Goal: Information Seeking & Learning: Learn about a topic

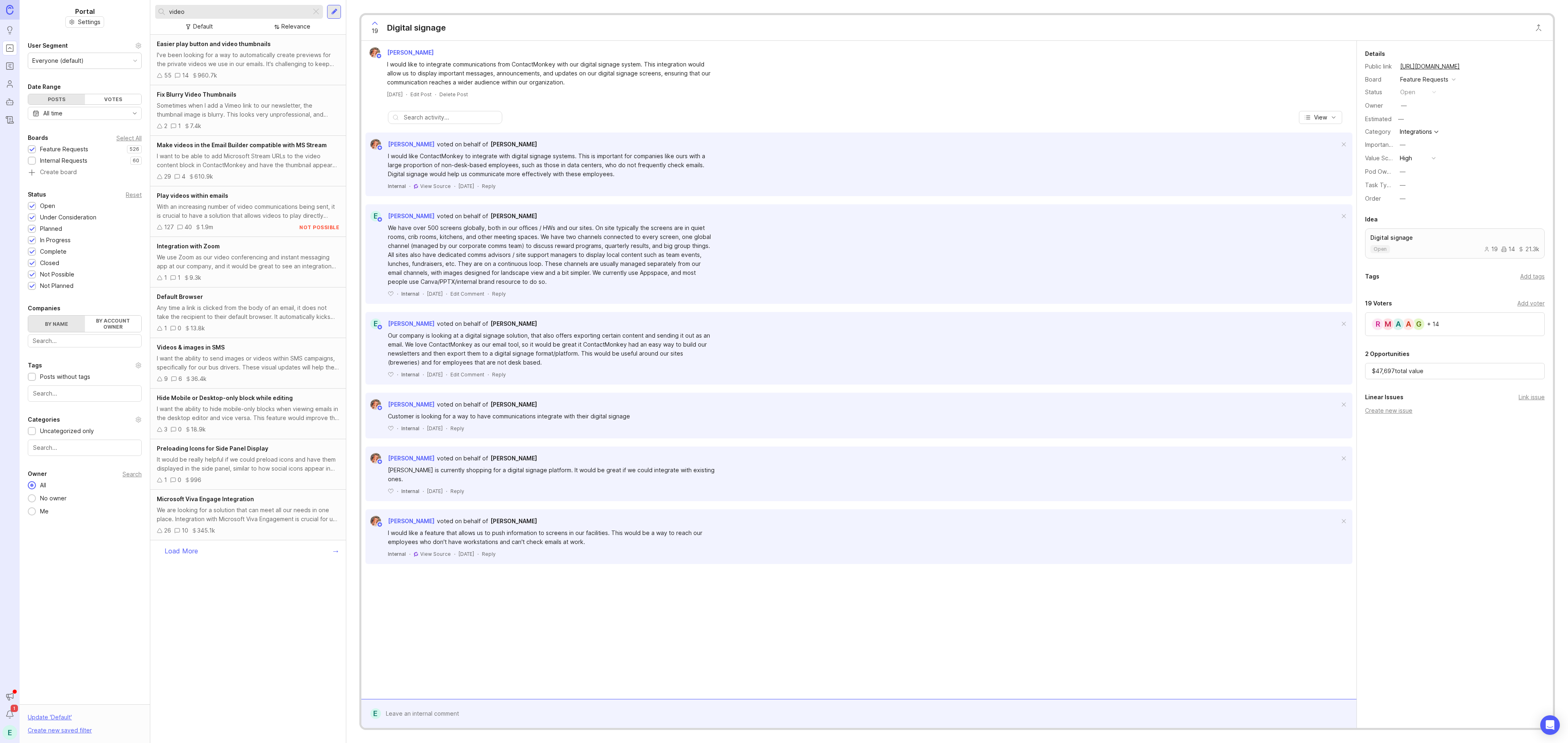
click at [316, 10] on div at bounding box center [316, 12] width 10 height 11
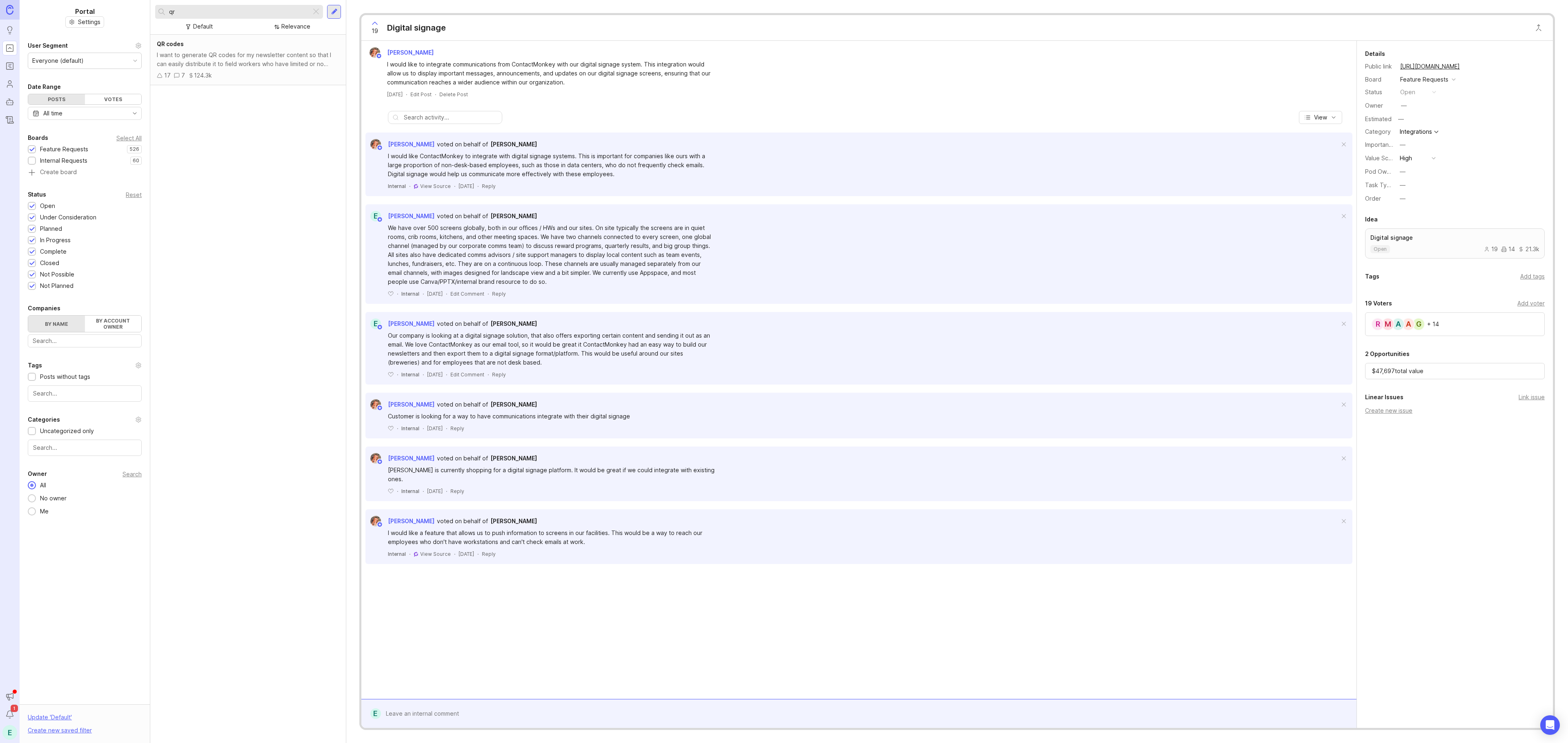
type input "qr"
click at [217, 54] on div "I want to generate QR codes for my newsletter content so that I can easily dist…" at bounding box center [247, 60] width 183 height 18
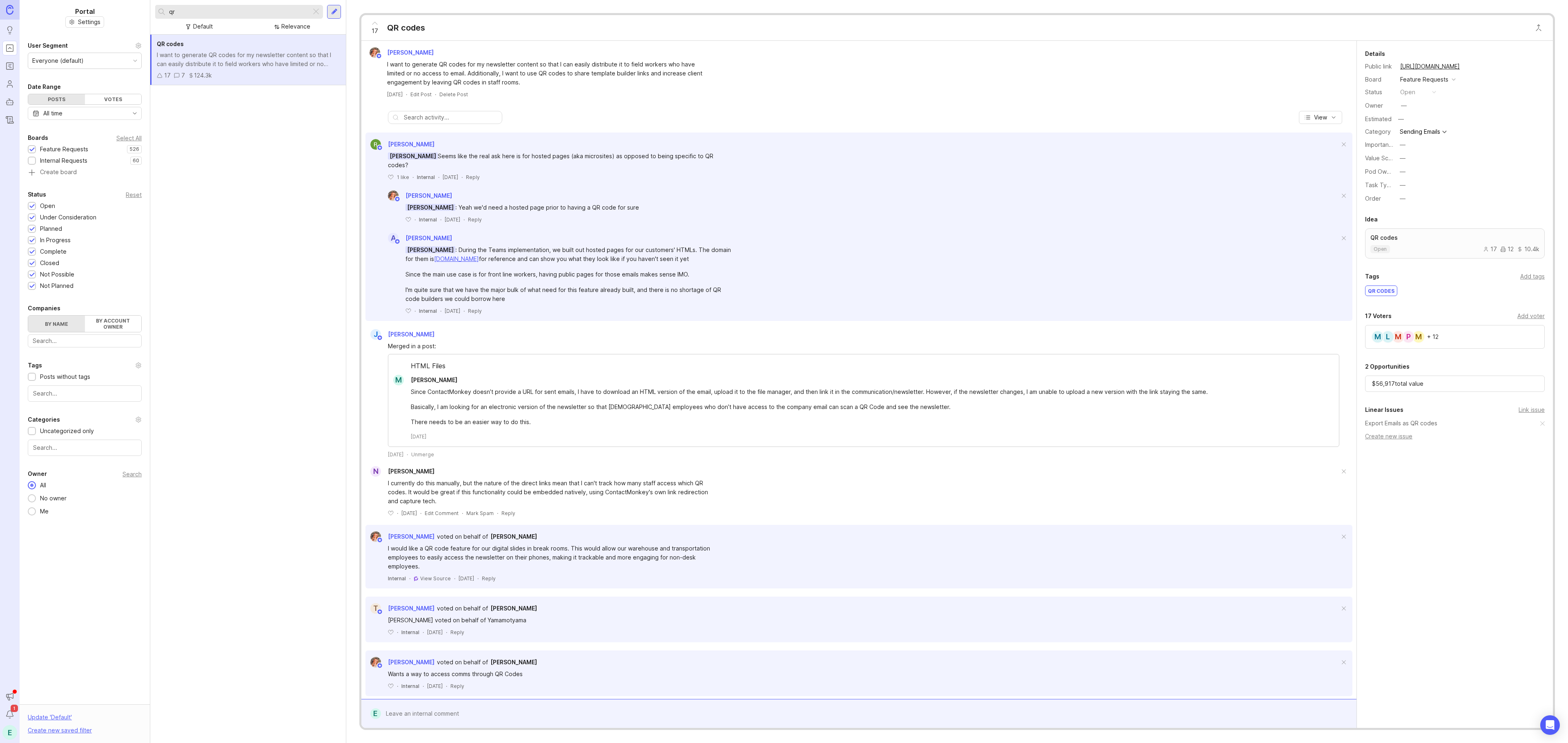
click at [1530, 317] on div "Add voter" at bounding box center [1531, 315] width 27 height 9
type input "[PERSON_NAME]"
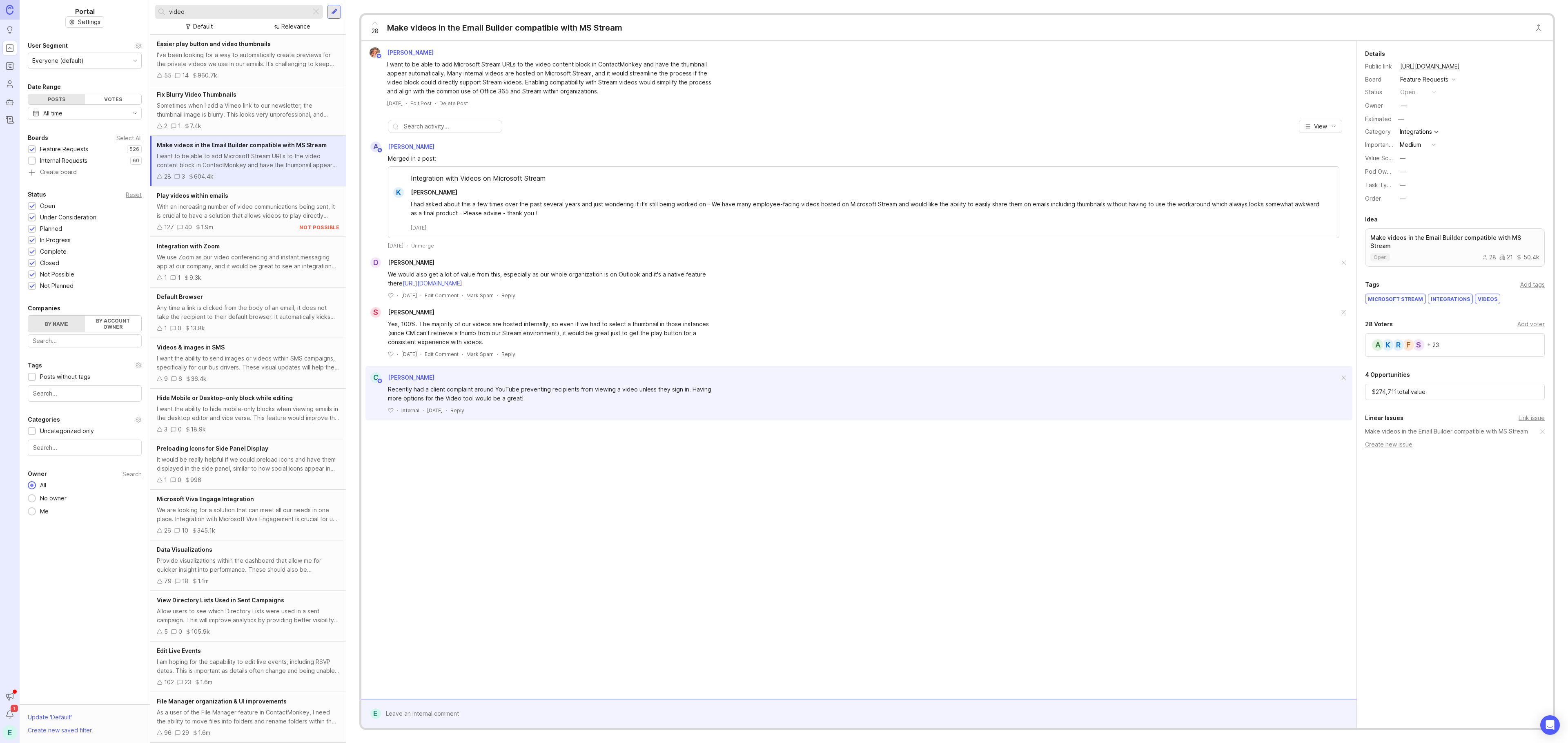
scroll to position [10, 0]
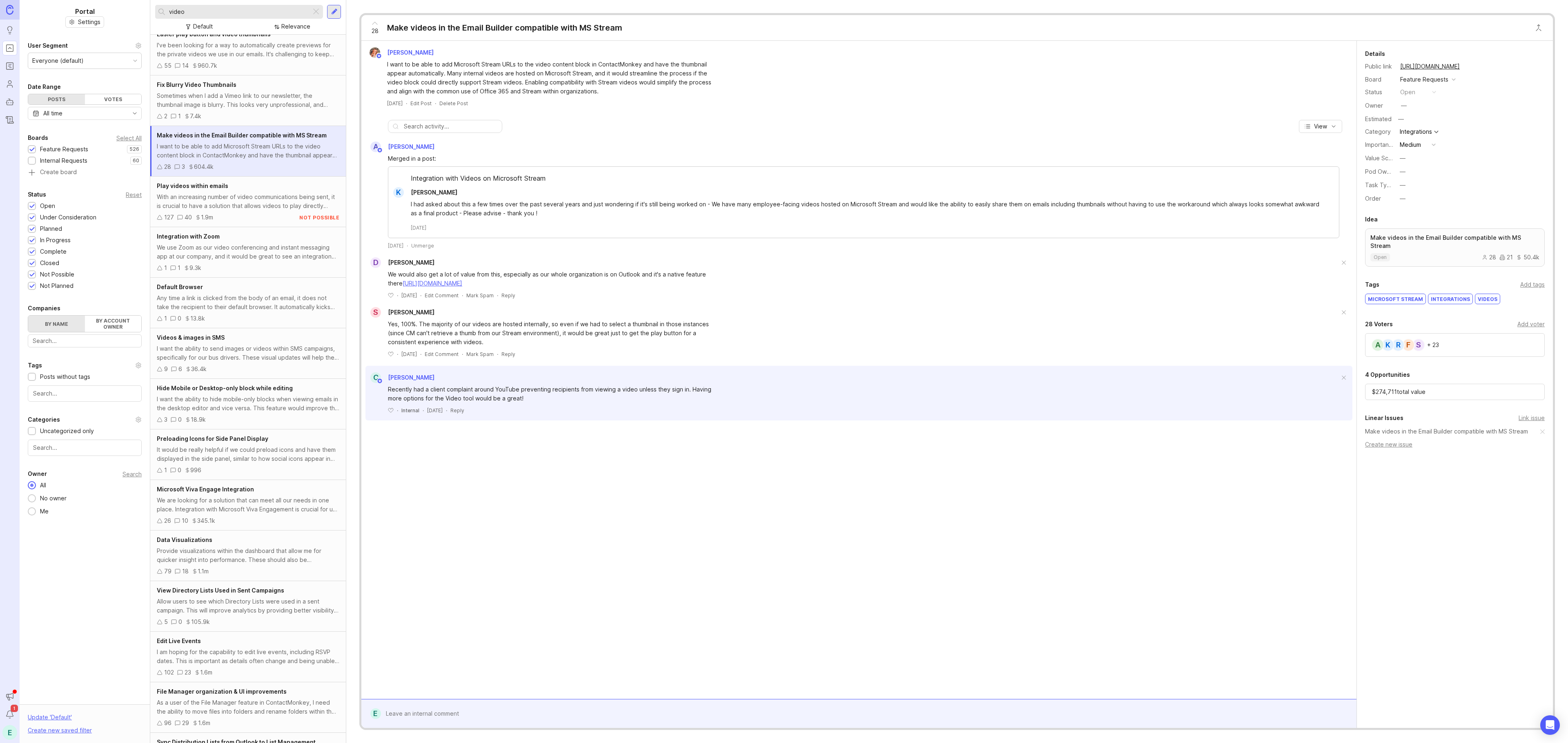
drag, startPoint x: 245, startPoint y: 12, endPoint x: 81, endPoint y: 13, distance: 164.0
click at [81, 13] on div "Portal Settings User Segment Everyone (default) Date Range Posts Votes All time…" at bounding box center [793, 371] width 1547 height 743
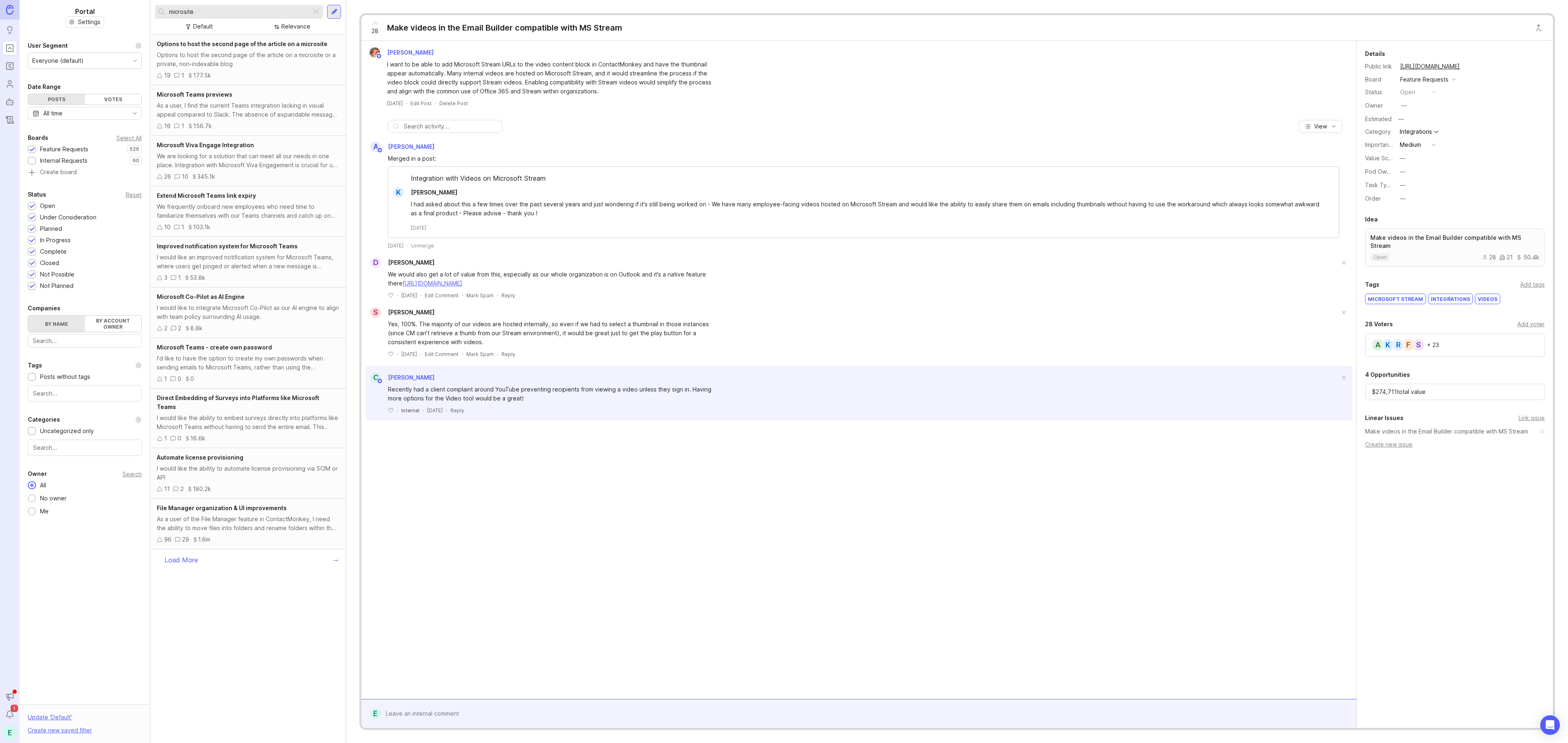
click at [278, 61] on div "Options to host the second page of the article on a microsite or a private, non…" at bounding box center [247, 60] width 183 height 18
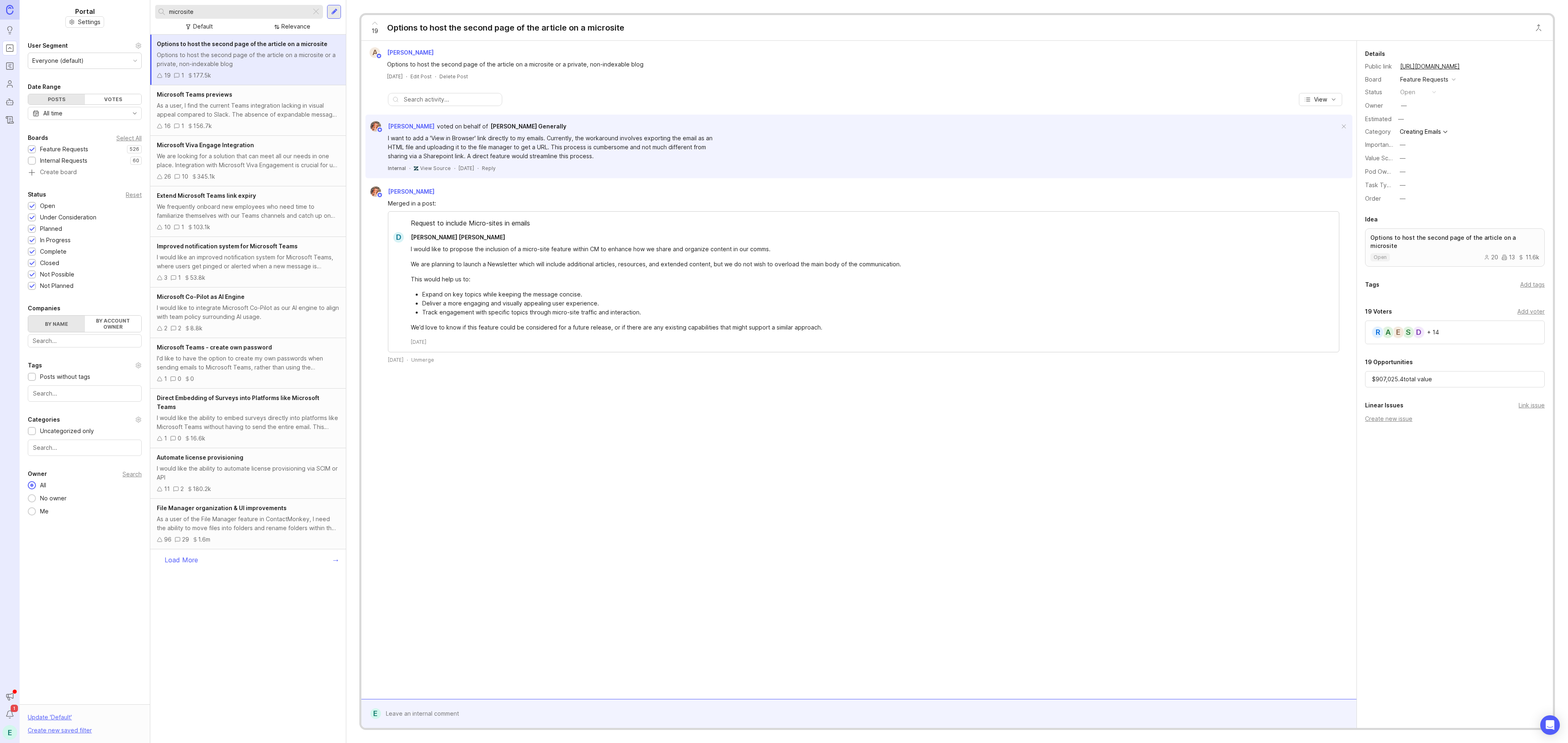
drag, startPoint x: 211, startPoint y: 13, endPoint x: 106, endPoint y: 4, distance: 105.4
click at [106, 4] on div "Portal Settings User Segment Everyone (default) Date Range Posts Votes All time…" at bounding box center [793, 371] width 1547 height 743
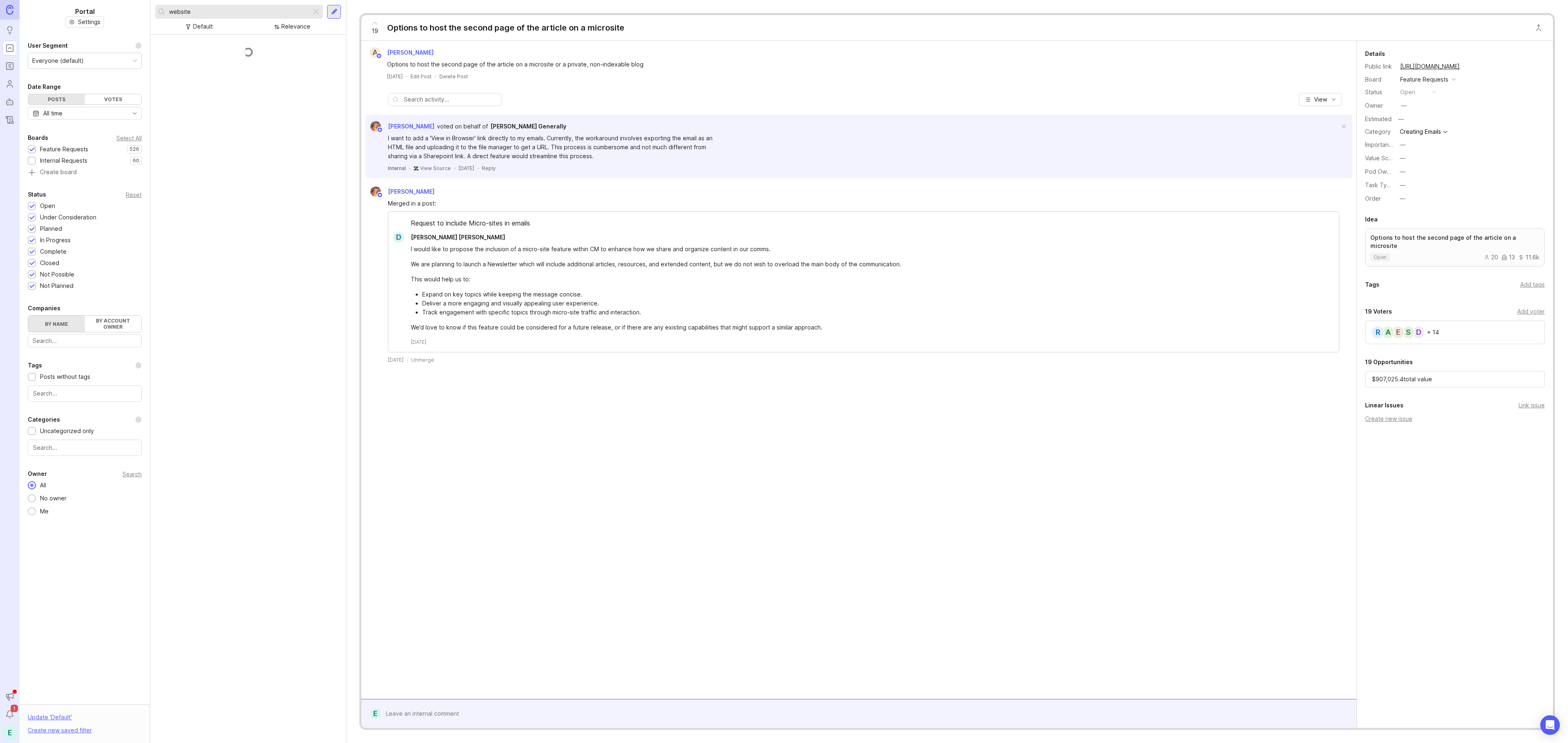
type input "website"
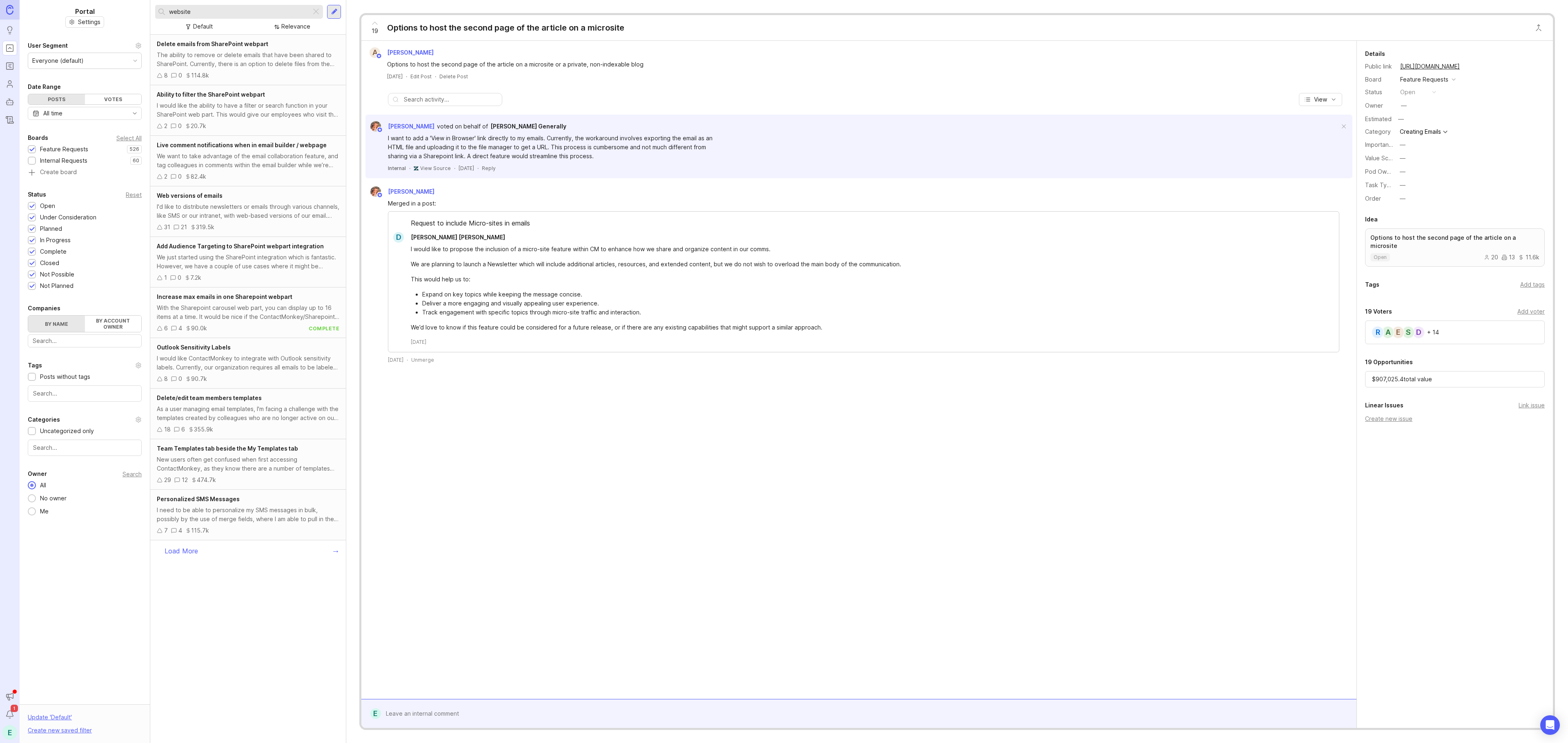
click at [236, 201] on div "Web versions of emails I'd like to distribute newsletters or emails through var…" at bounding box center [248, 212] width 195 height 51
